Goal: Task Accomplishment & Management: Manage account settings

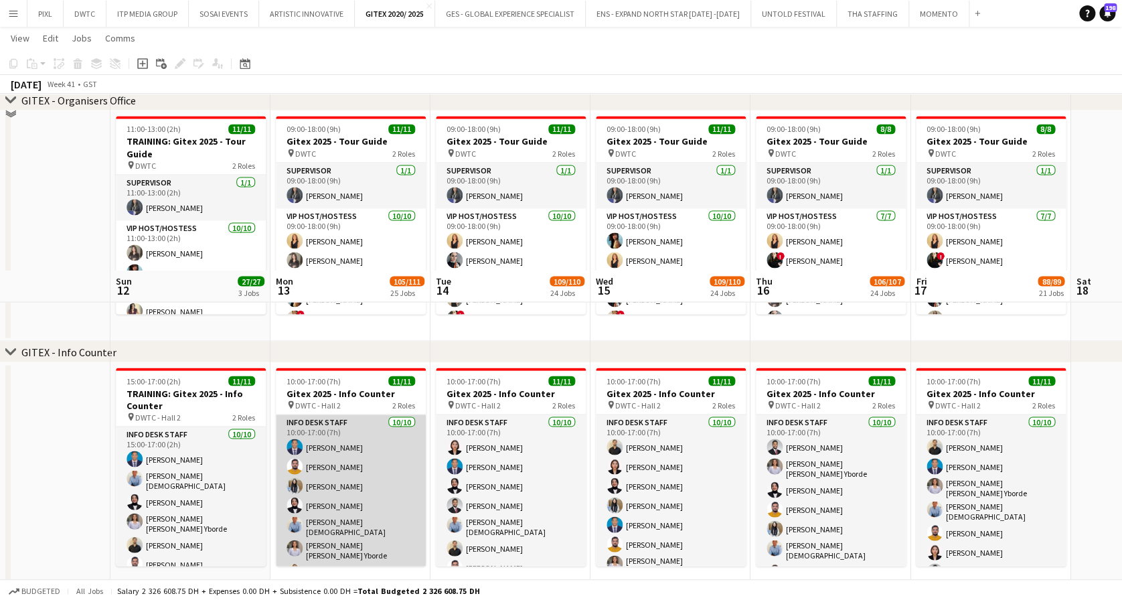
scroll to position [1339, 0]
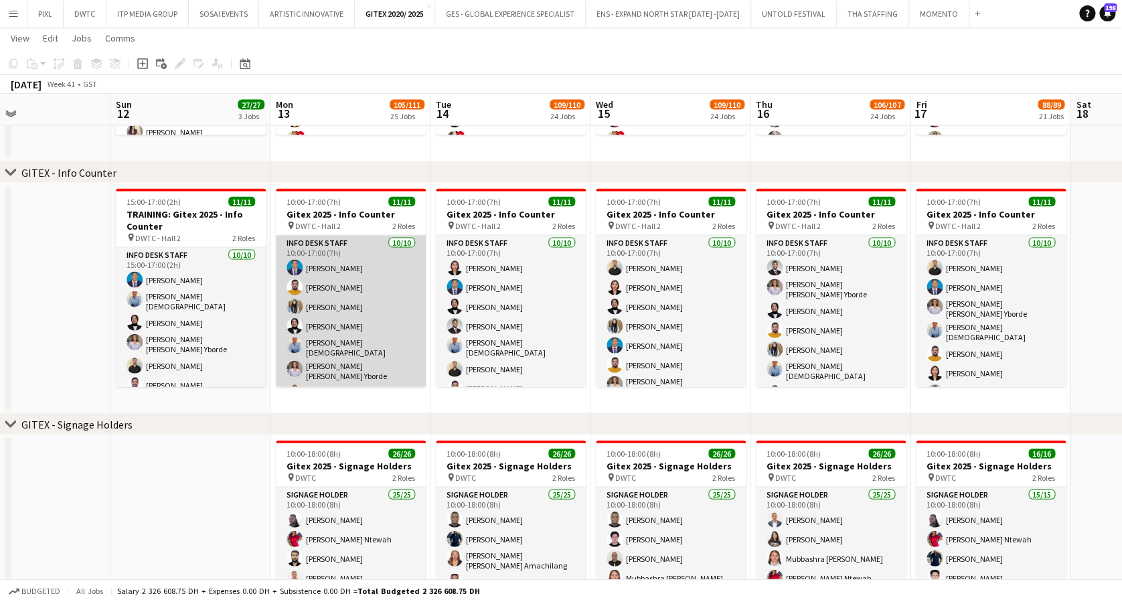
click at [331, 323] on app-card-role "Info desk staff [DATE] 10:00-17:00 (7h) [PERSON_NAME] Ofidi [PERSON_NAME] [PERS…" at bounding box center [351, 352] width 150 height 232
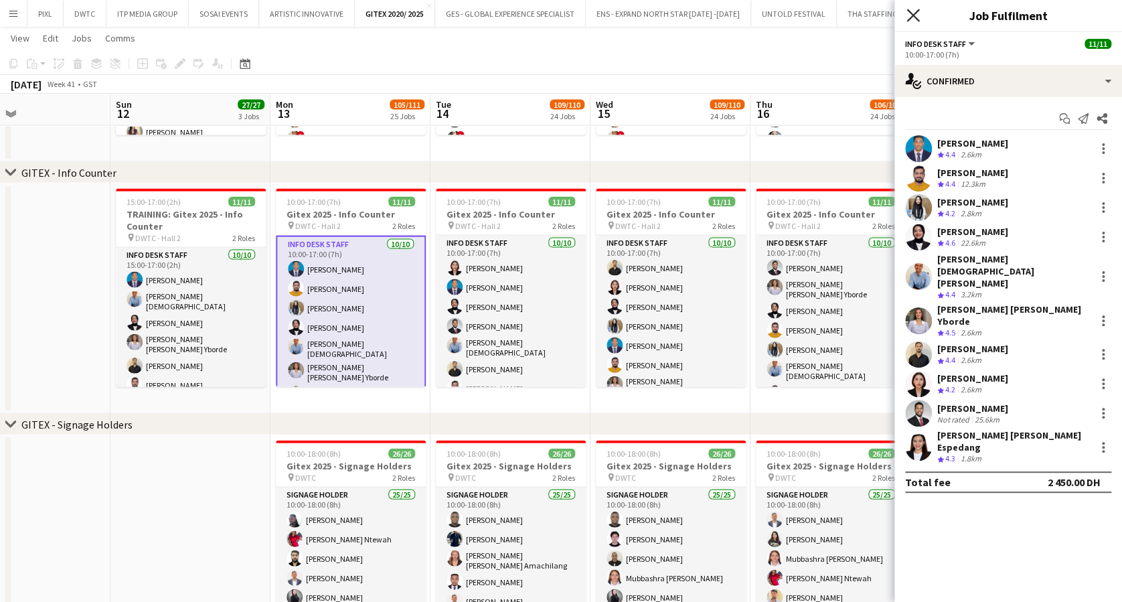
click at [913, 11] on icon "Close pop-in" at bounding box center [912, 15] width 13 height 13
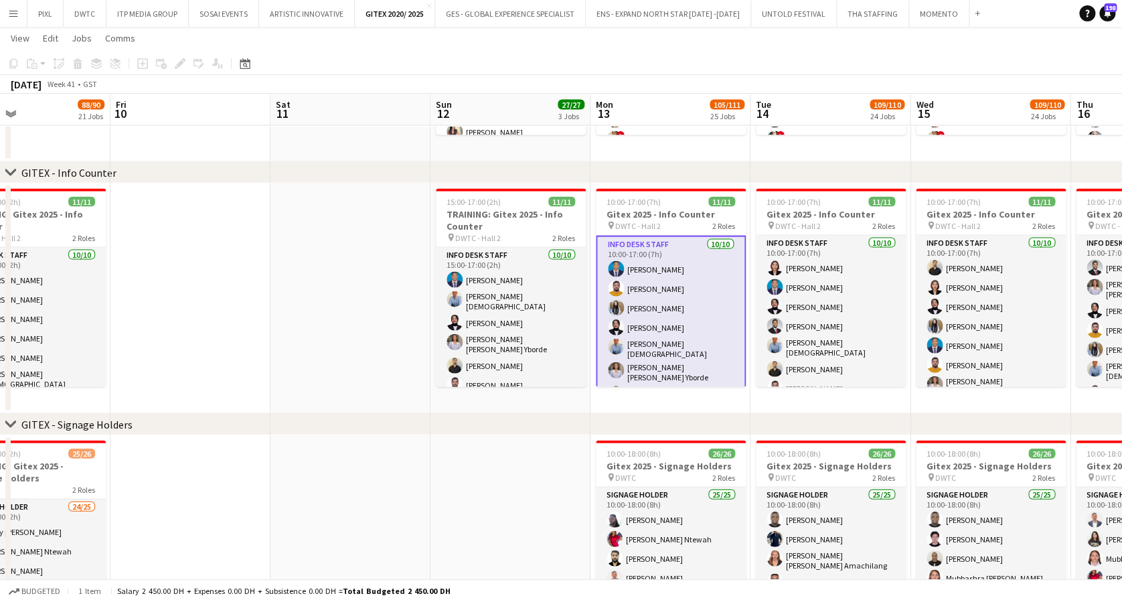
drag, startPoint x: 228, startPoint y: 292, endPoint x: 526, endPoint y: 292, distance: 297.8
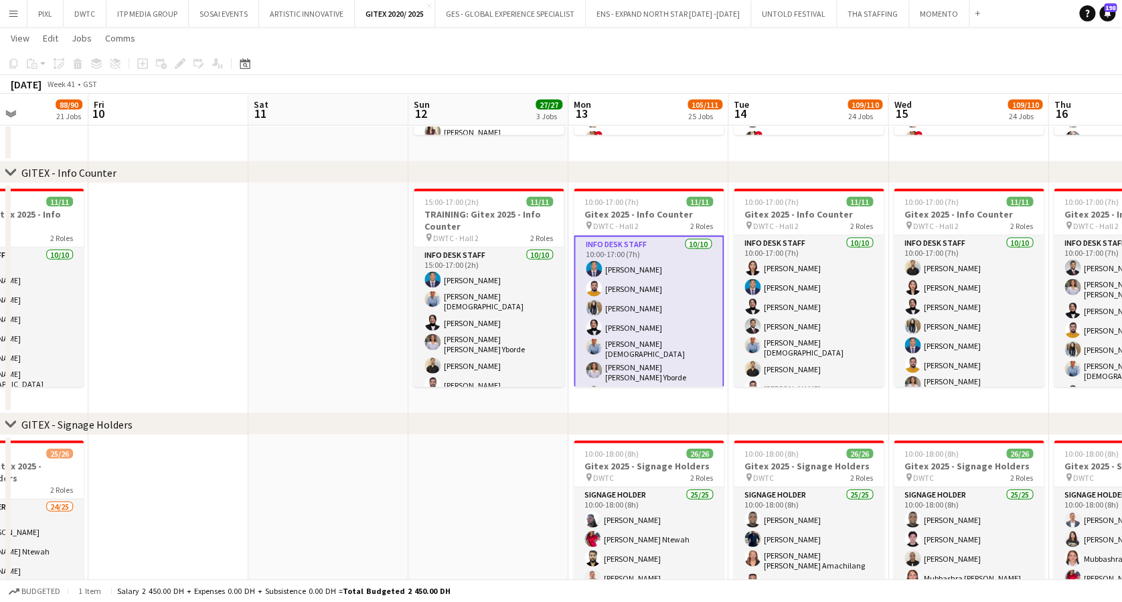
drag, startPoint x: 331, startPoint y: 290, endPoint x: 568, endPoint y: 303, distance: 237.3
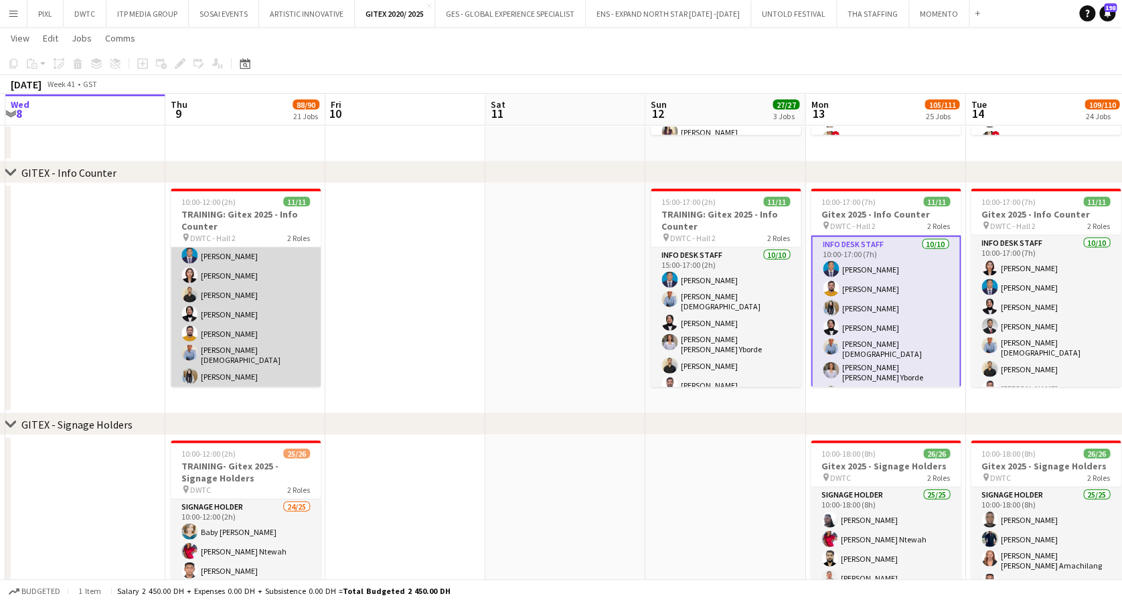
scroll to position [0, 0]
